Goal: Book appointment/travel/reservation

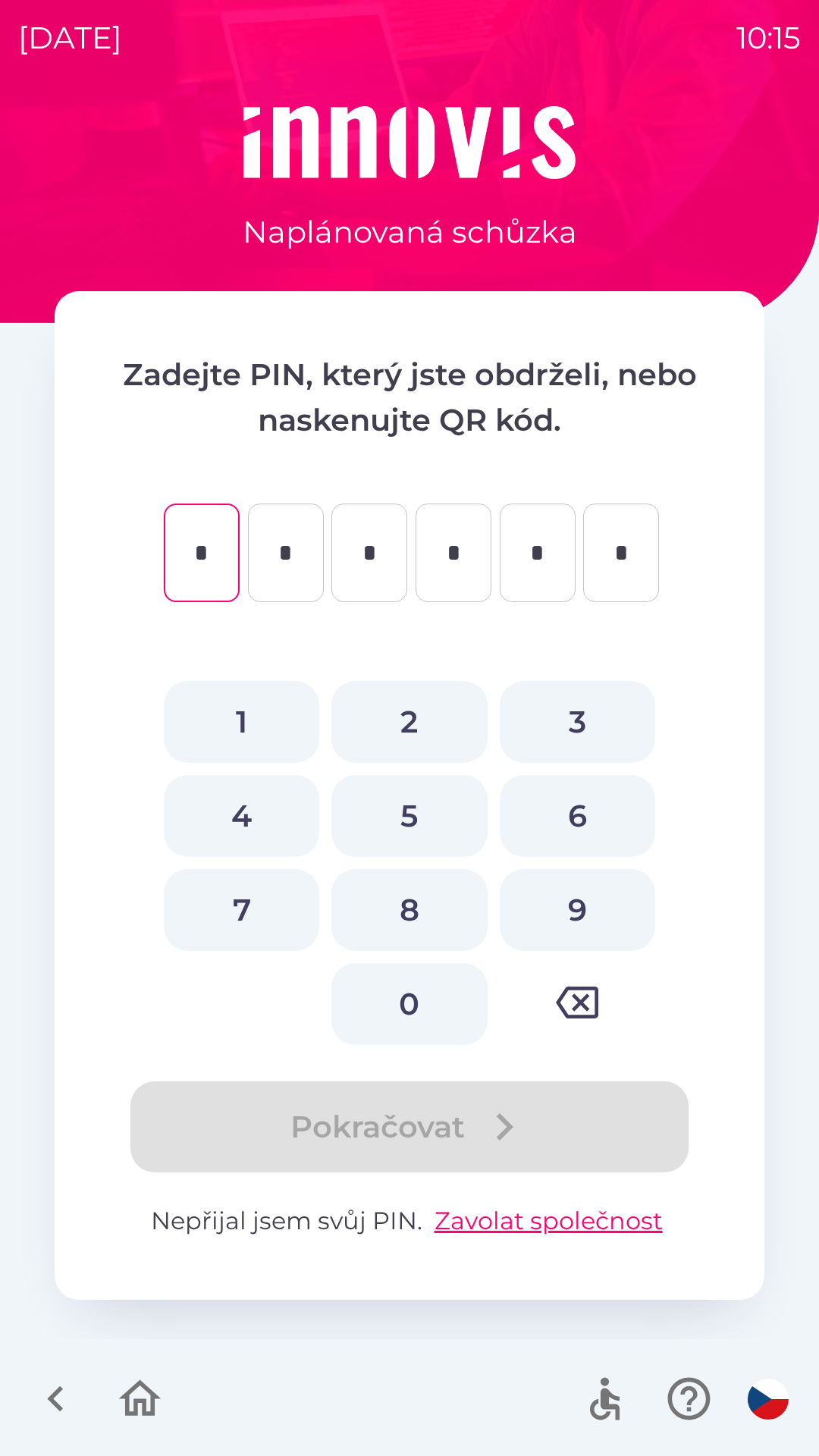
click at [57, 1379] on icon "button" at bounding box center [55, 1399] width 50 height 50
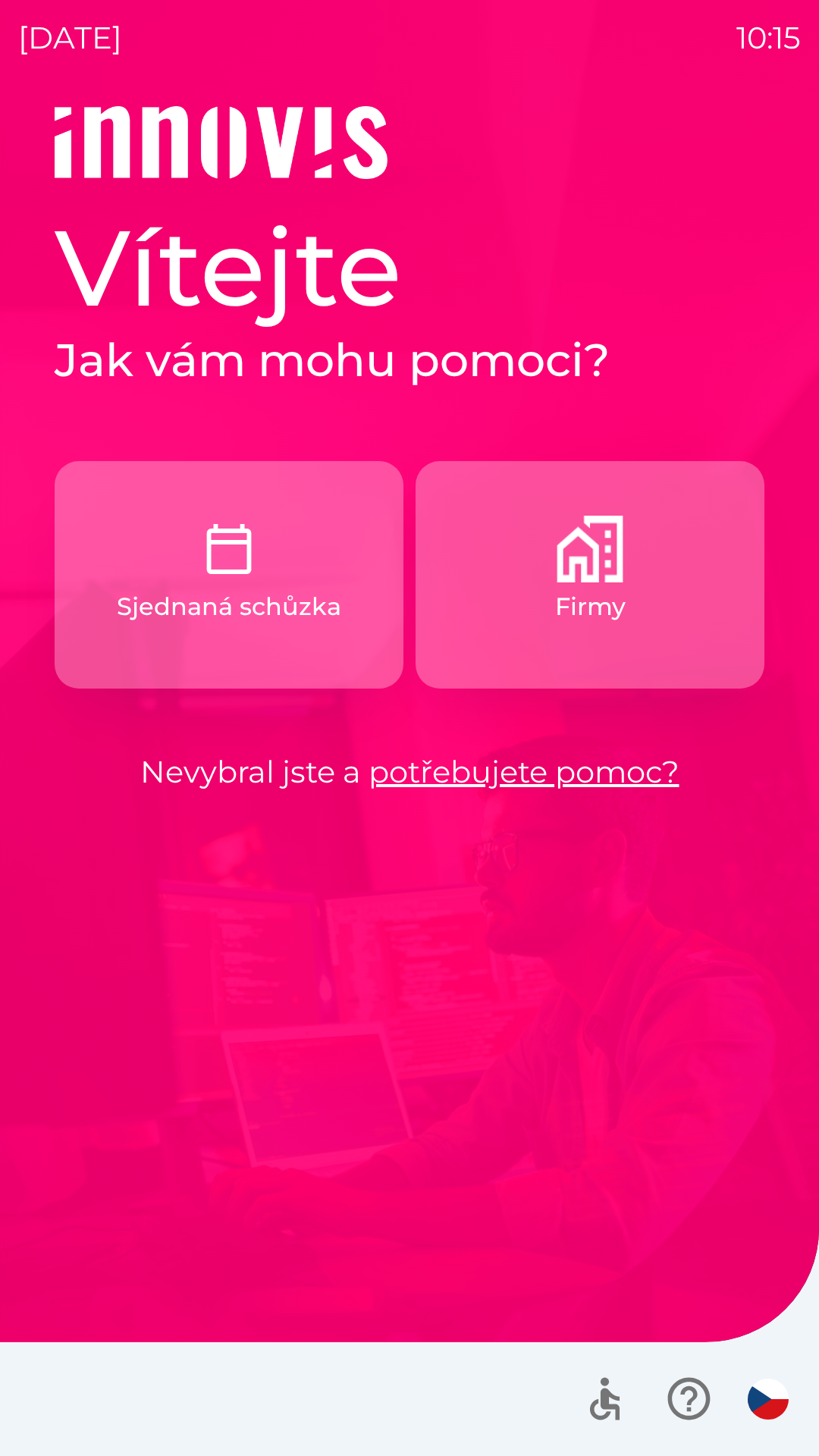
click at [583, 569] on img "button" at bounding box center [589, 548] width 66 height 66
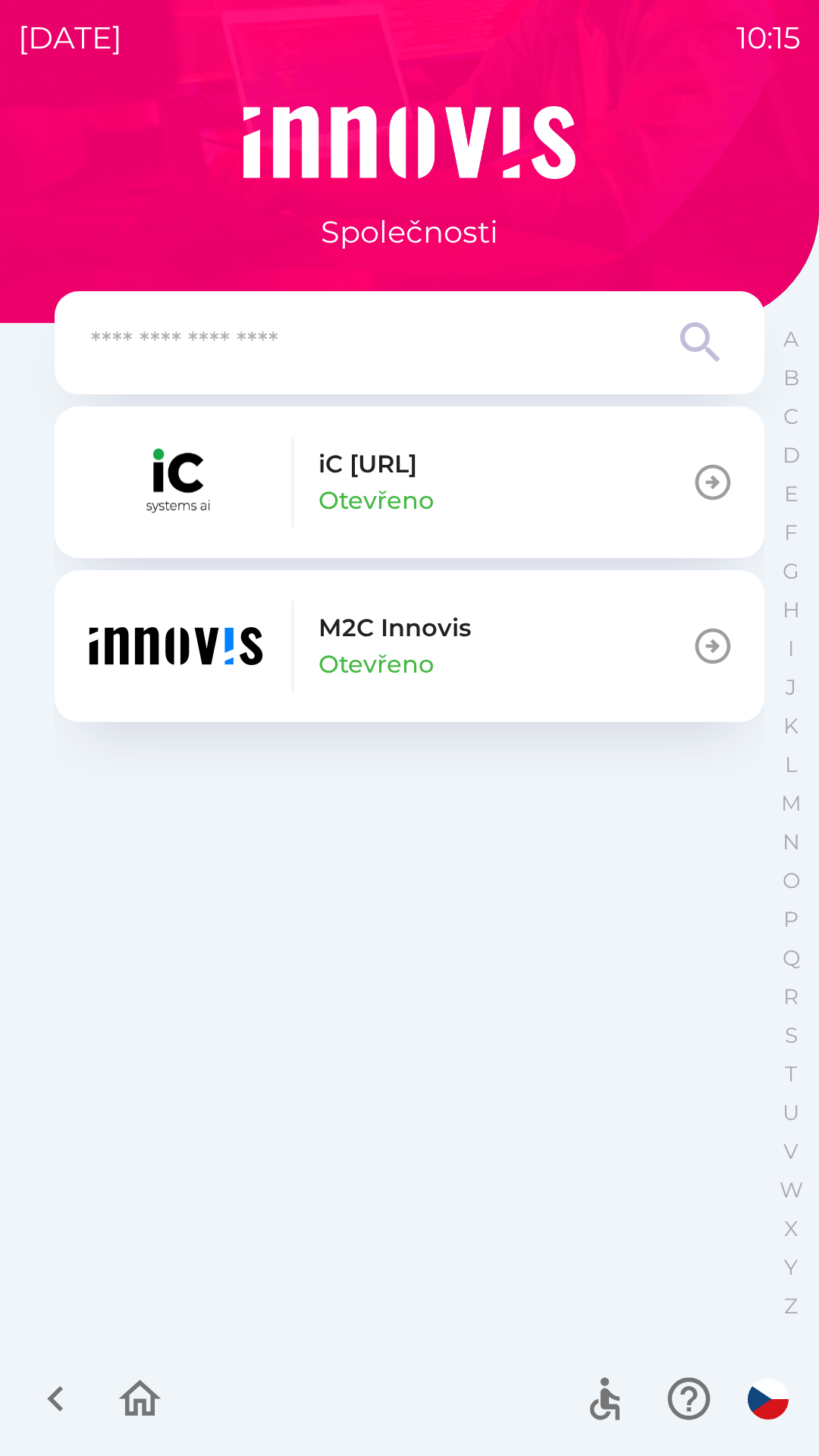
click at [707, 642] on icon "button" at bounding box center [712, 646] width 42 height 42
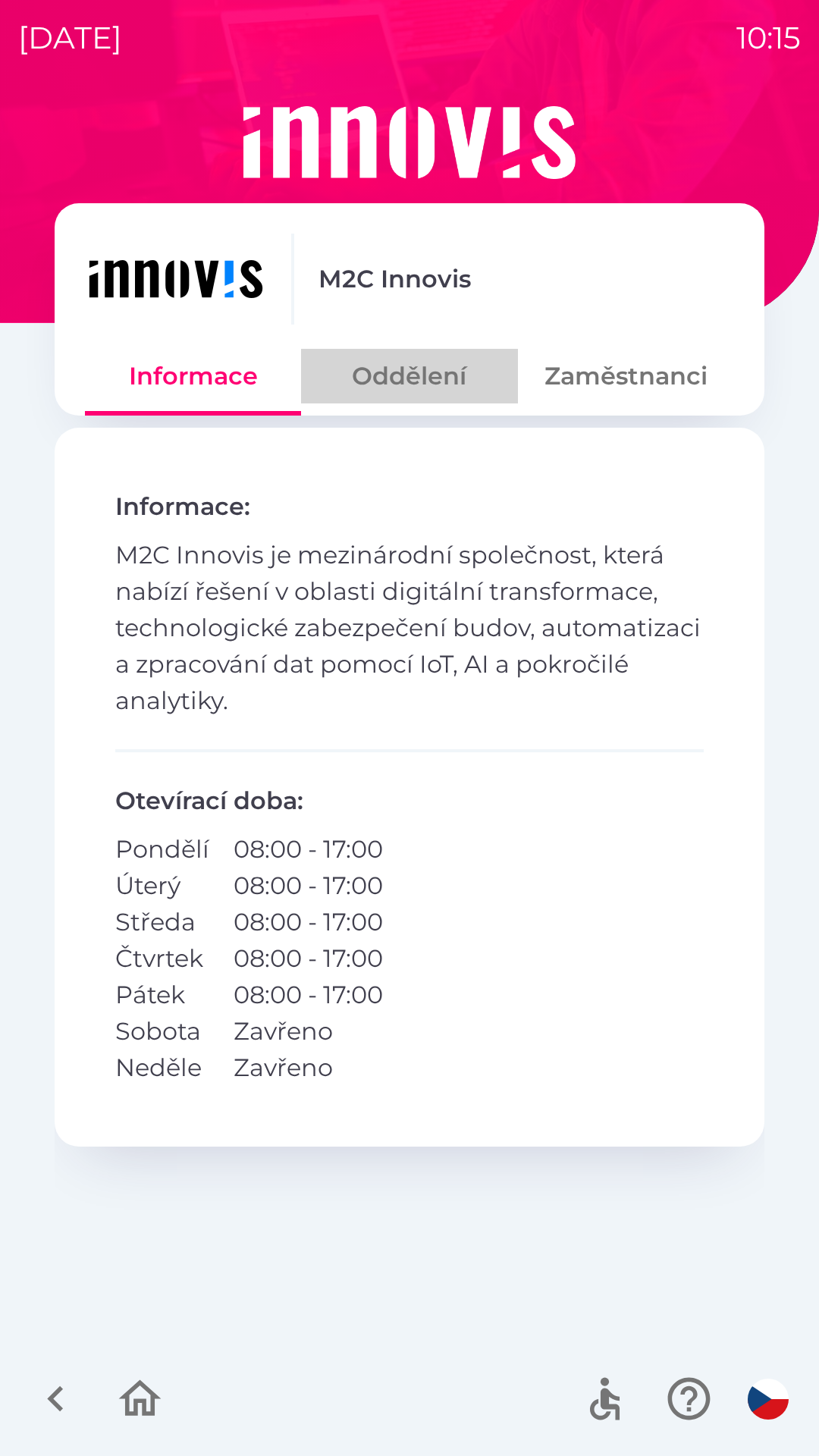
click at [426, 374] on button "Oddělení" at bounding box center [409, 376] width 216 height 55
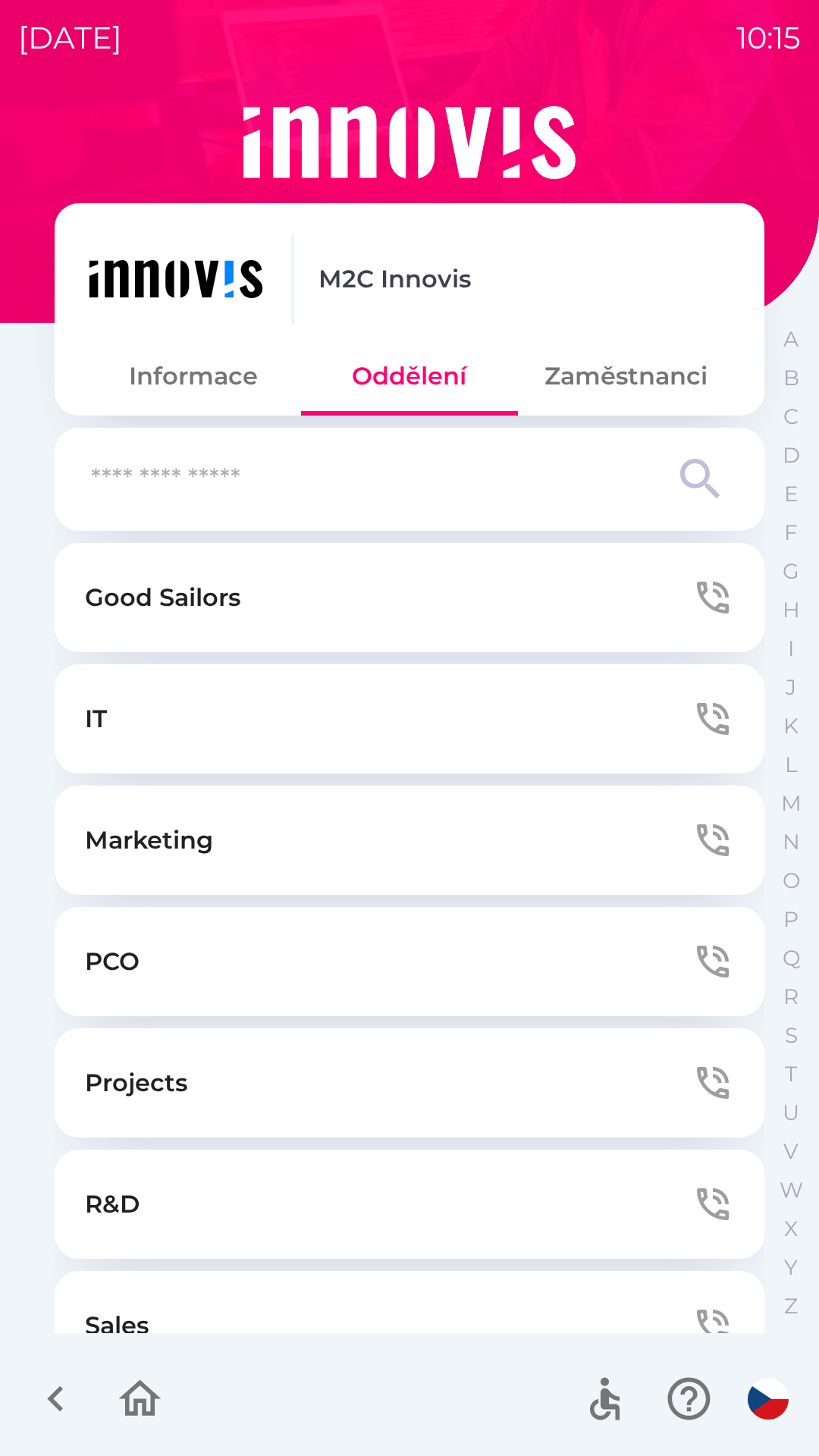
click at [432, 729] on button "IT" at bounding box center [410, 719] width 710 height 109
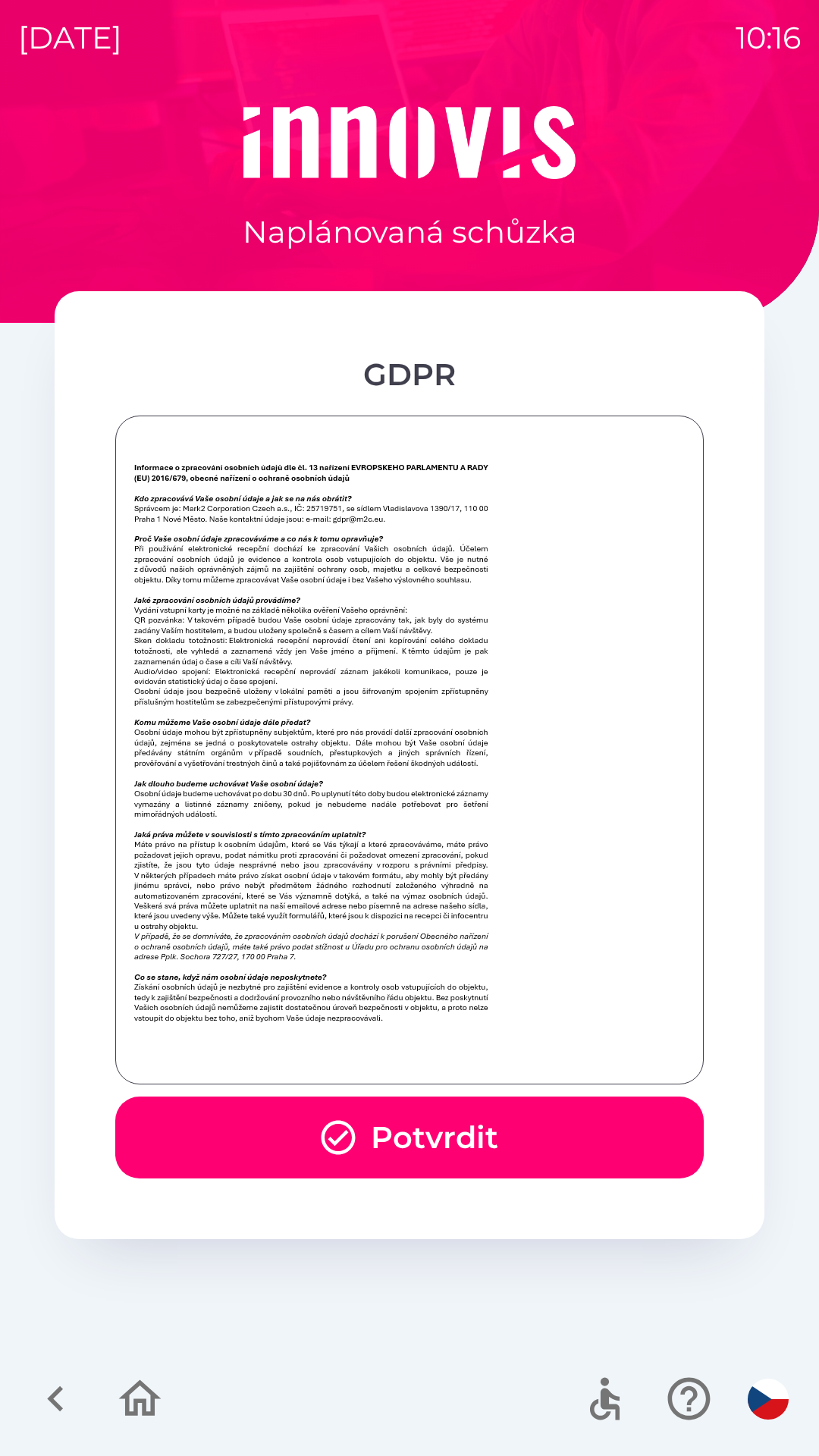
click at [416, 1130] on button "Potvrdit" at bounding box center [410, 1137] width 589 height 82
